Goal: Information Seeking & Learning: Compare options

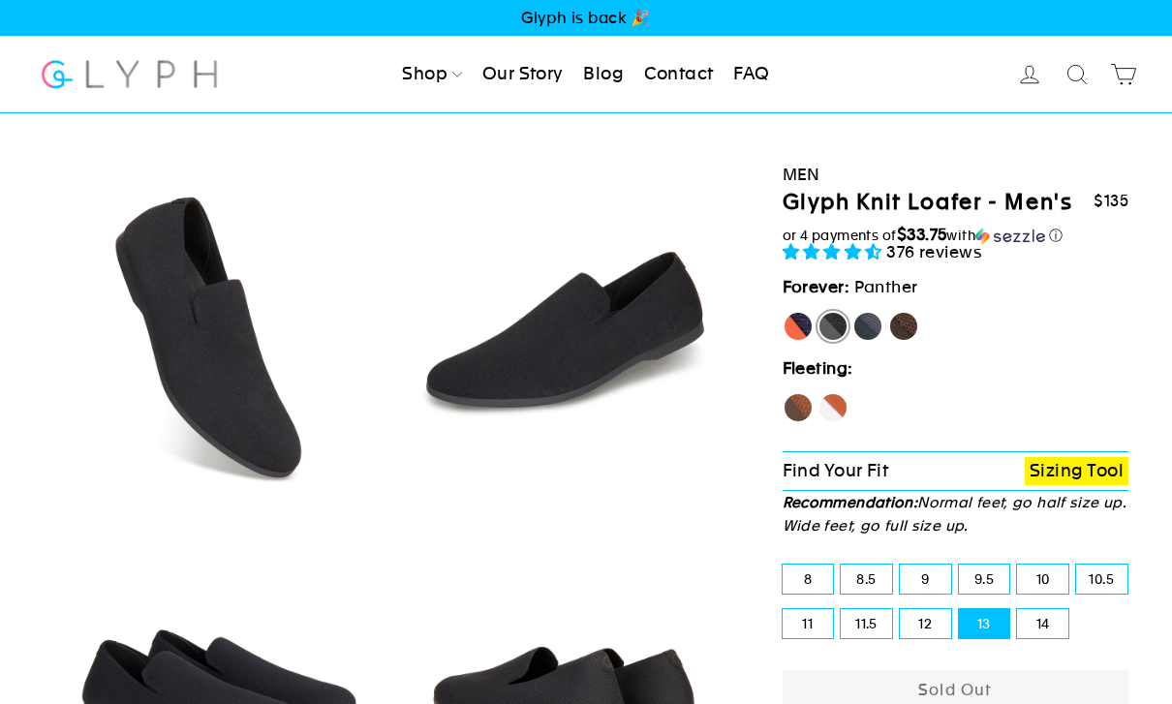
select select "highest-rating"
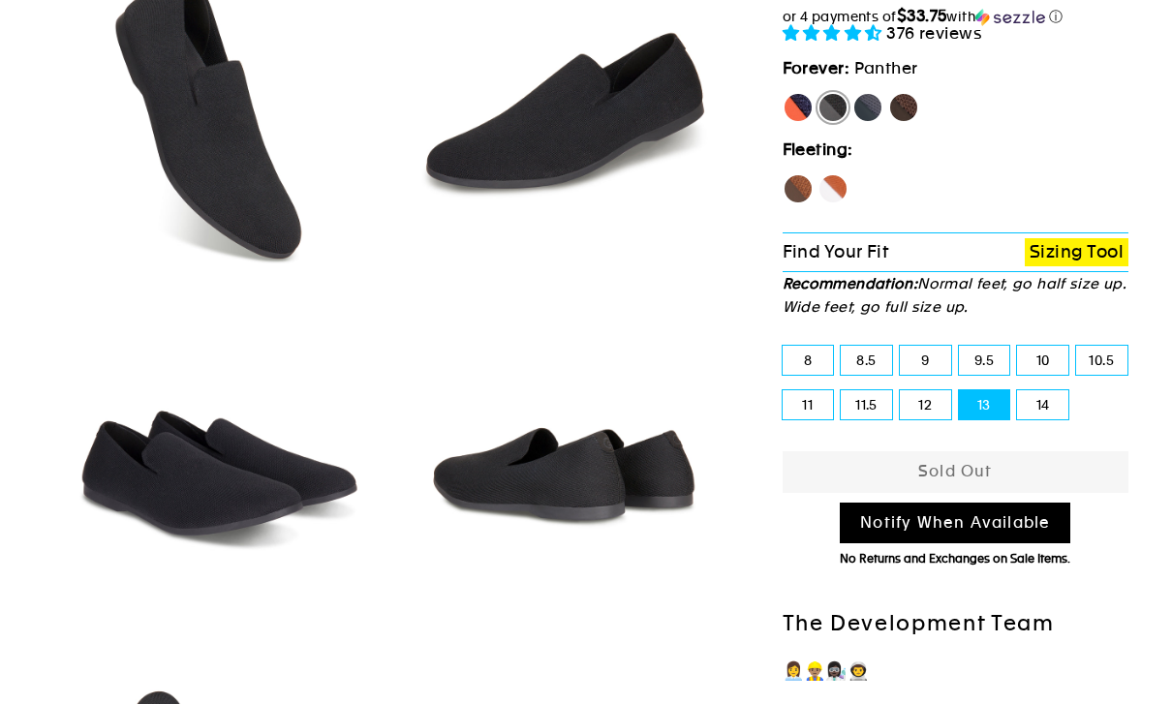
click at [929, 403] on label "12" at bounding box center [925, 404] width 51 height 29
click at [901, 391] on input "12" at bounding box center [900, 390] width 1 height 1
radio input "true"
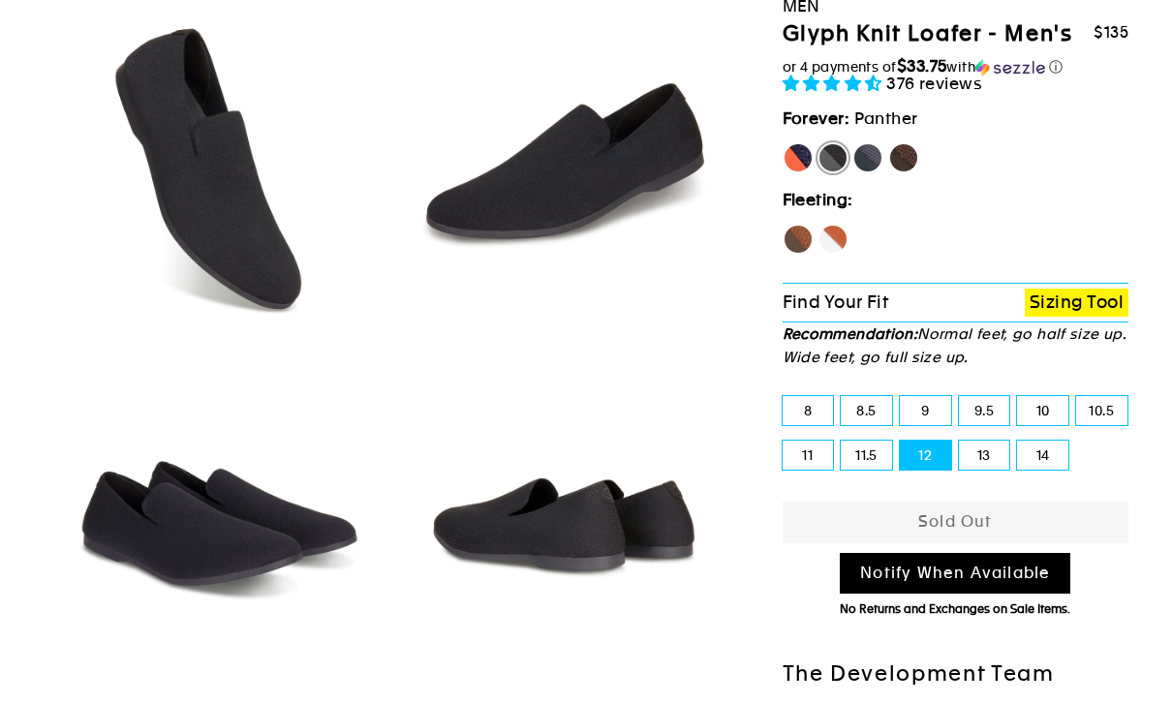
click at [988, 453] on label "13" at bounding box center [984, 456] width 51 height 29
click at [960, 443] on input "13" at bounding box center [959, 442] width 1 height 1
radio input "true"
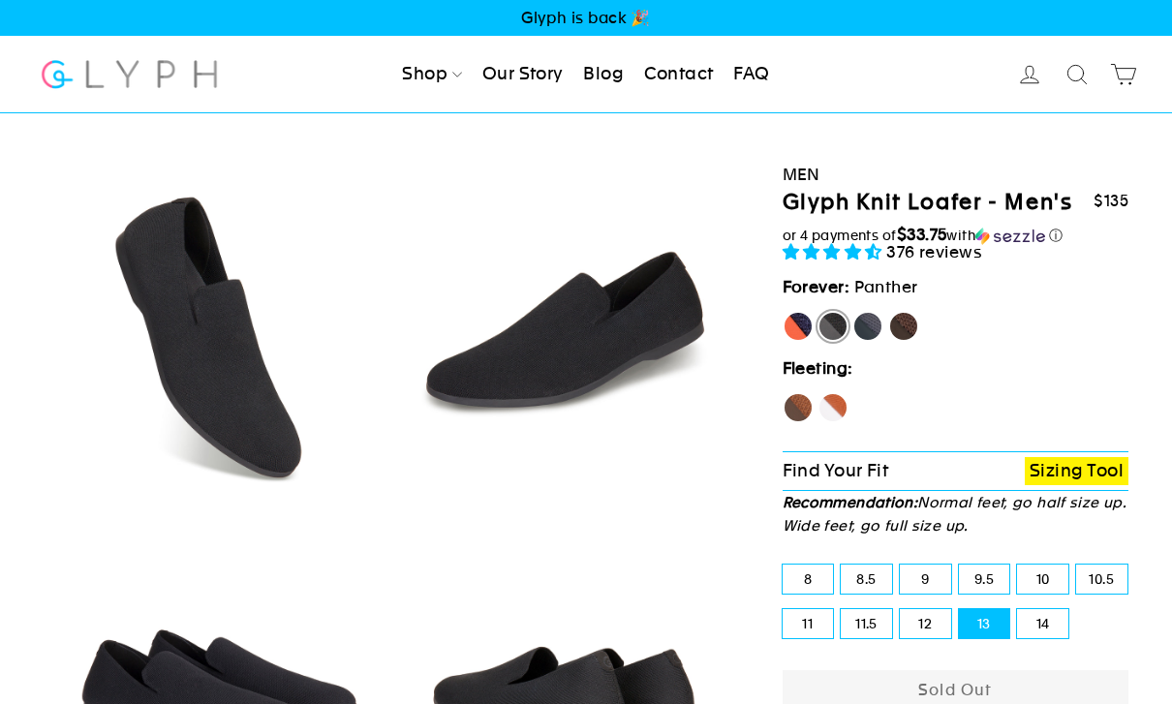
click at [806, 323] on label "[PERSON_NAME]" at bounding box center [798, 326] width 31 height 31
click at [784, 312] on input "[PERSON_NAME]" at bounding box center [783, 311] width 1 height 1
radio input "true"
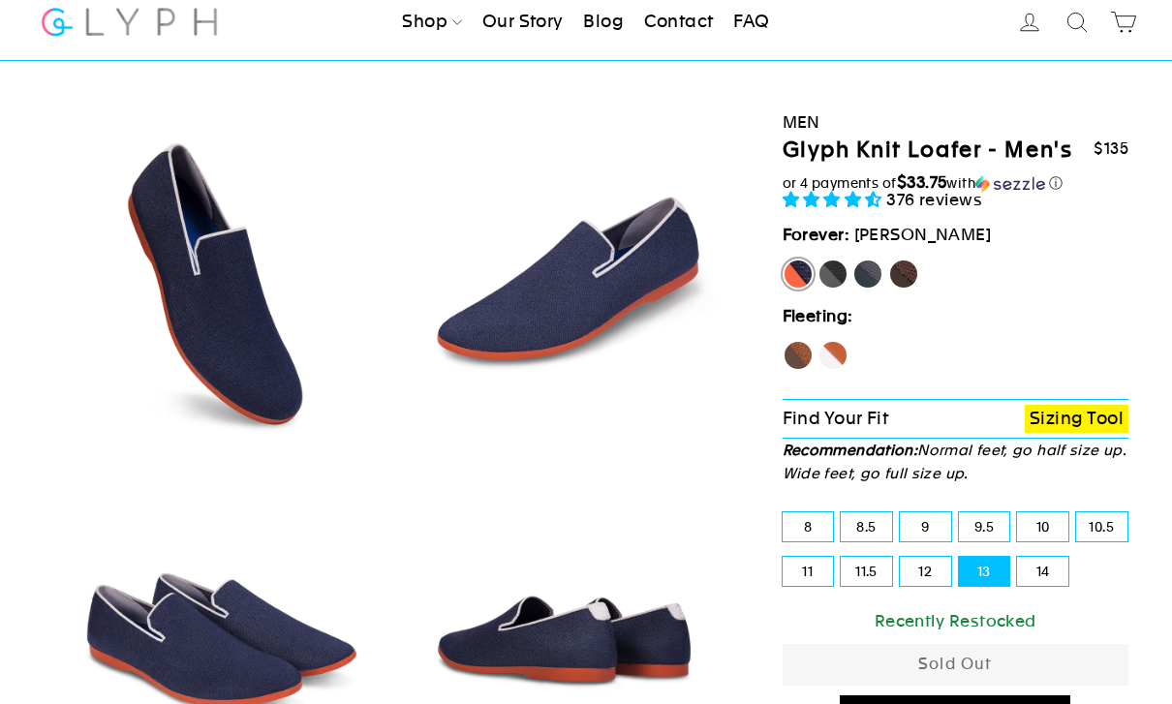
scroll to position [53, 0]
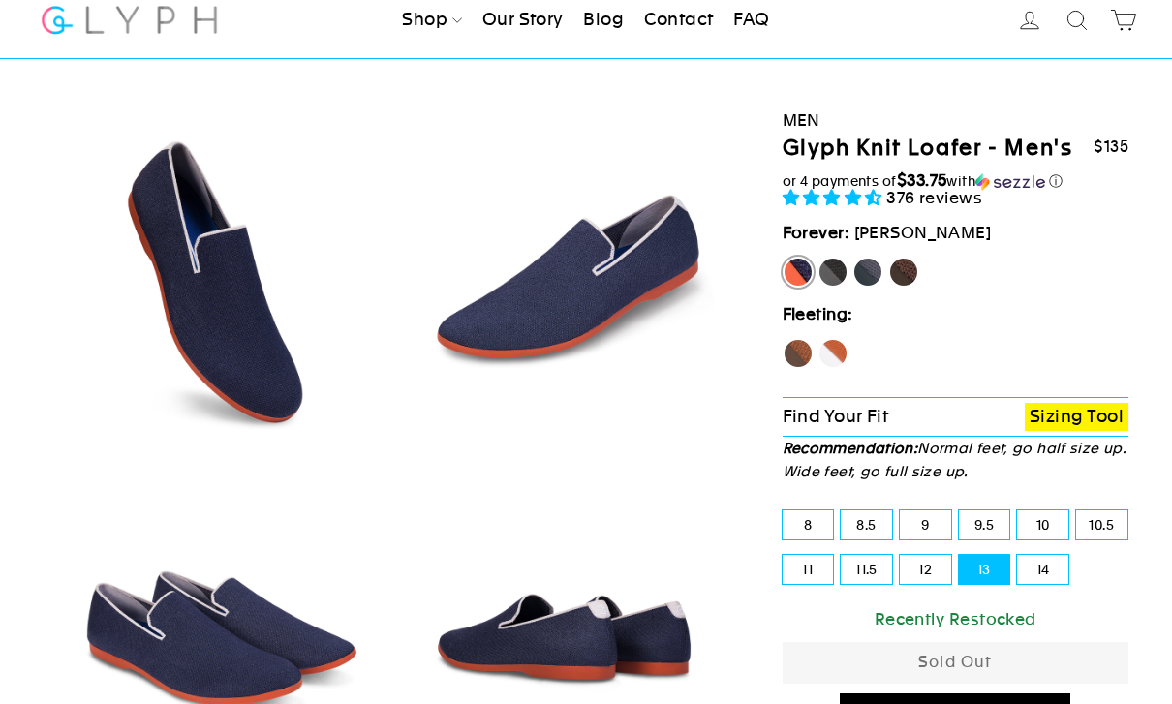
click at [930, 564] on label "12" at bounding box center [925, 570] width 51 height 29
click at [901, 557] on input "12" at bounding box center [900, 556] width 1 height 1
radio input "true"
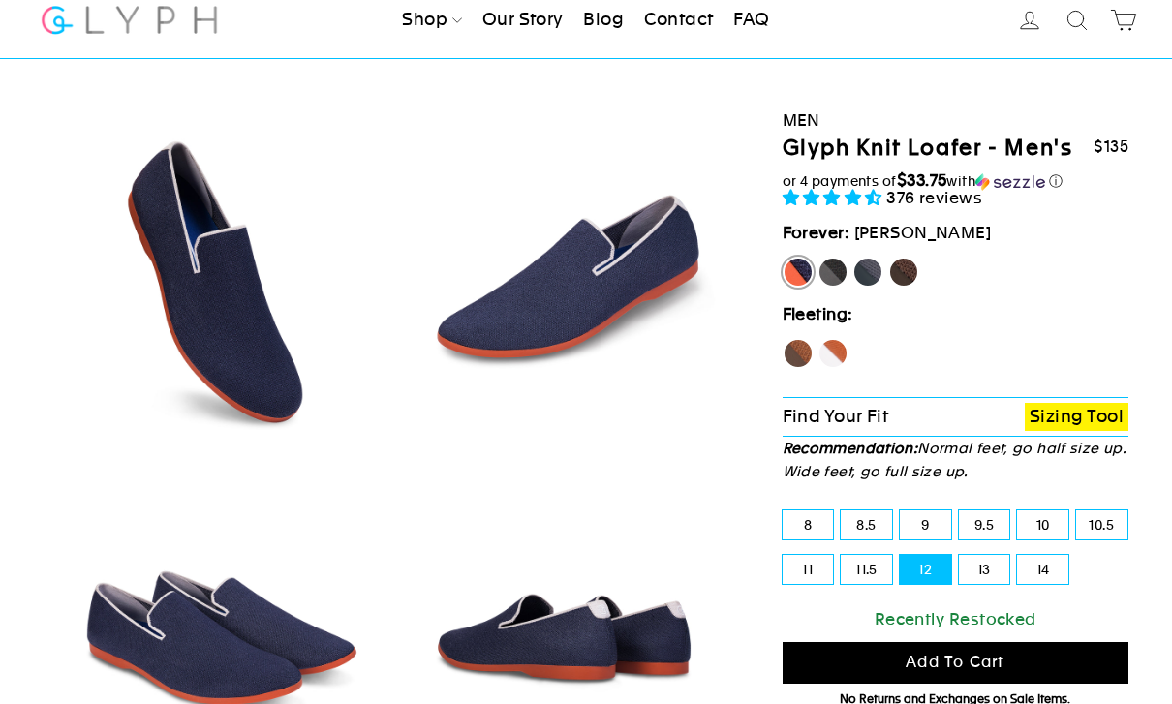
scroll to position [54, 0]
click at [979, 575] on label "13" at bounding box center [984, 569] width 51 height 29
click at [960, 556] on input "13" at bounding box center [959, 555] width 1 height 1
radio input "true"
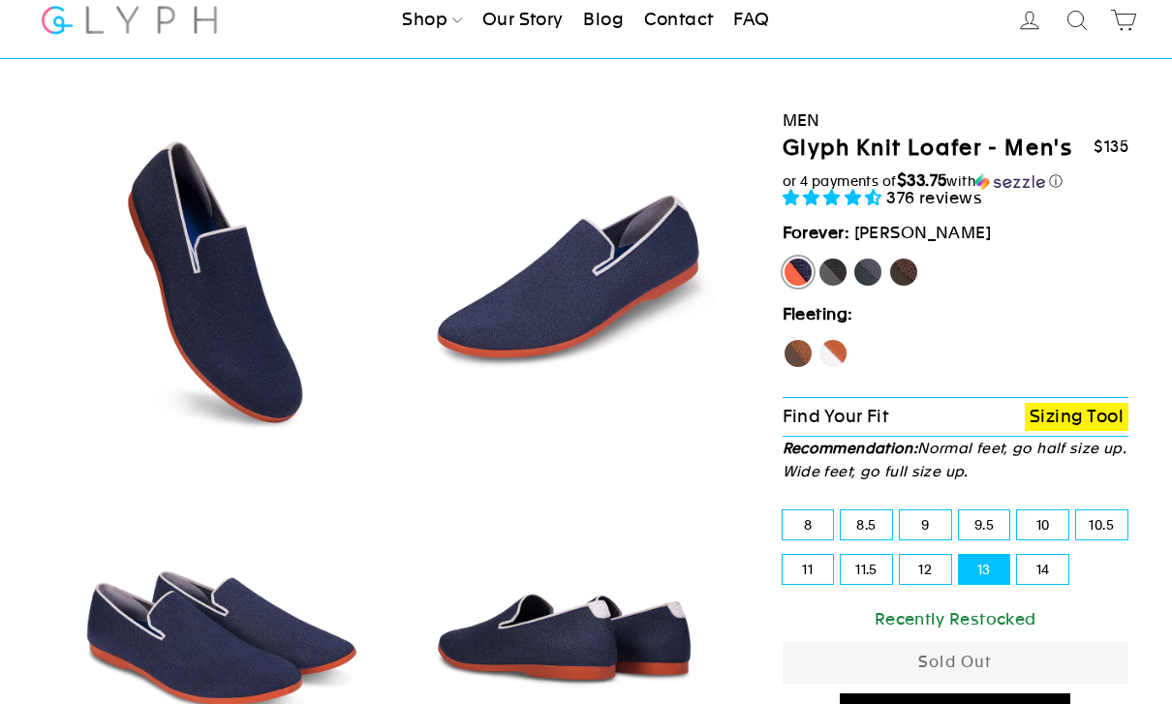
click at [873, 279] on label "Rhino" at bounding box center [867, 272] width 31 height 31
click at [853, 258] on input "Rhino" at bounding box center [852, 257] width 1 height 1
radio input "true"
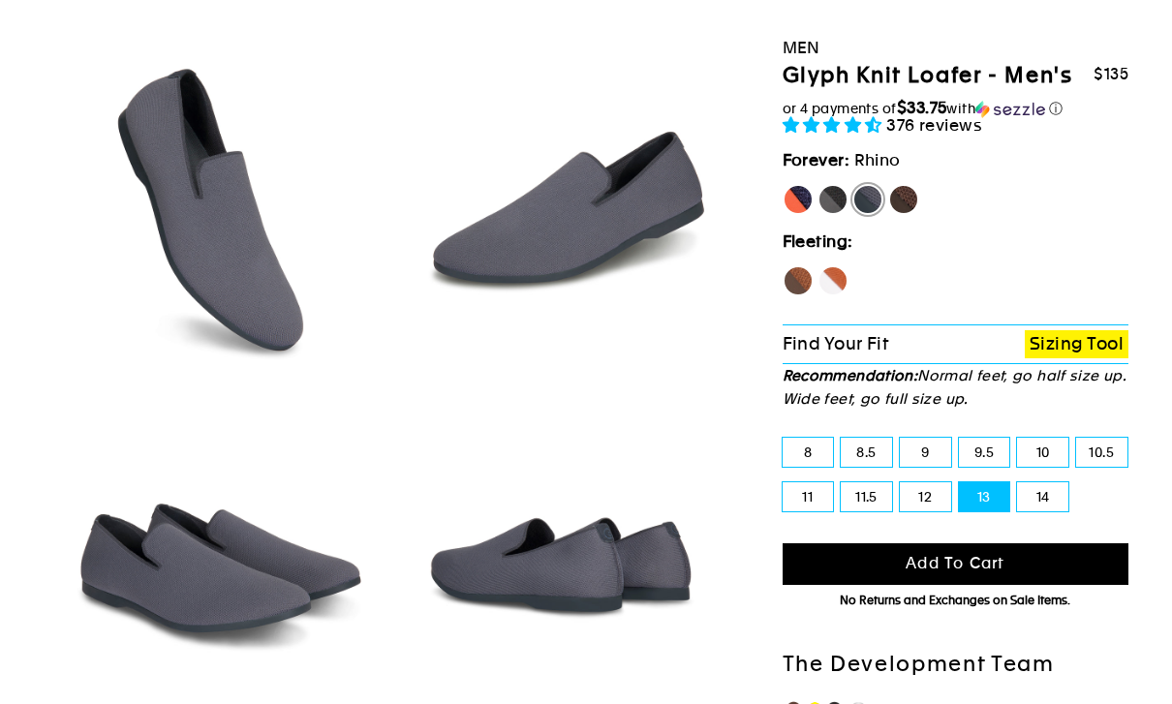
scroll to position [126, 0]
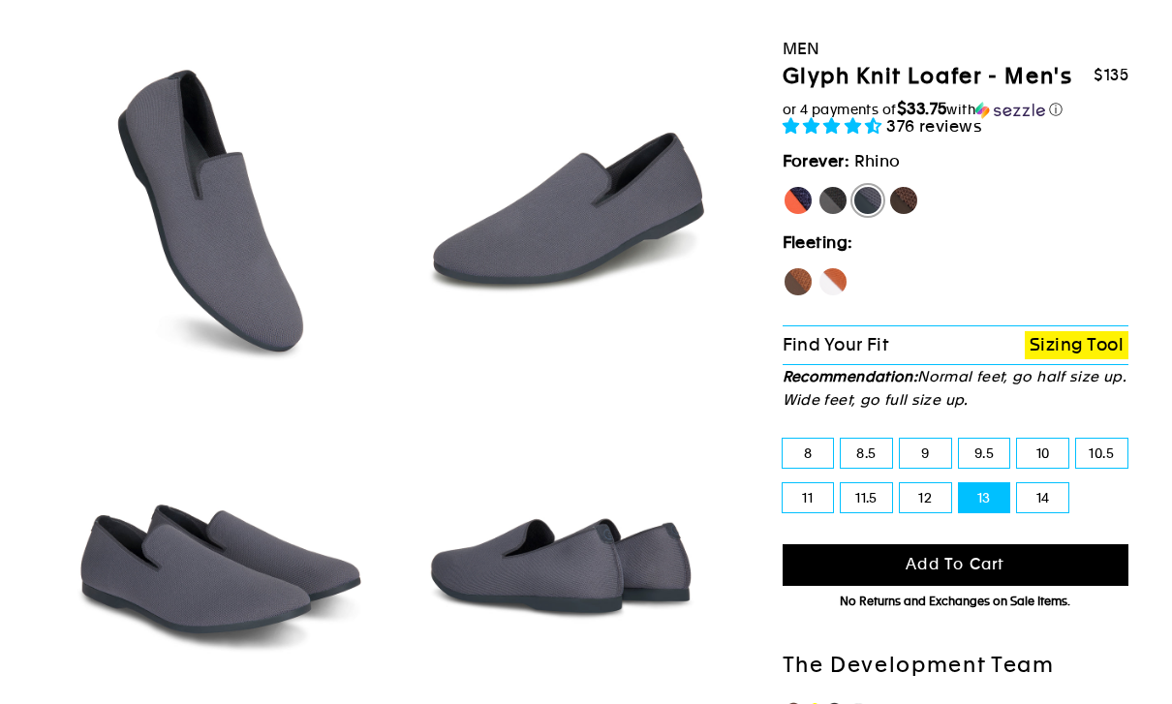
click at [916, 201] on label "Mustang" at bounding box center [903, 200] width 31 height 31
click at [889, 186] on input "Mustang" at bounding box center [888, 185] width 1 height 1
radio input "true"
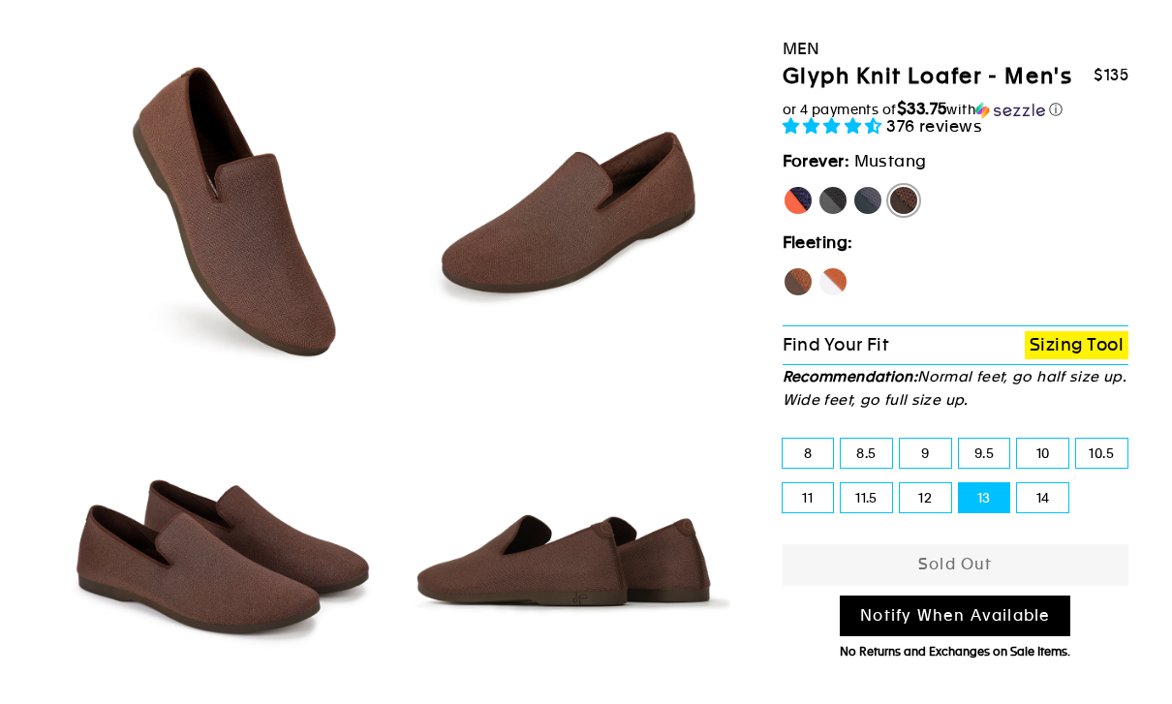
click at [836, 201] on label "Panther" at bounding box center [833, 200] width 31 height 31
click at [819, 186] on input "Panther" at bounding box center [818, 185] width 1 height 1
radio input "true"
